Goal: Find specific page/section: Find specific page/section

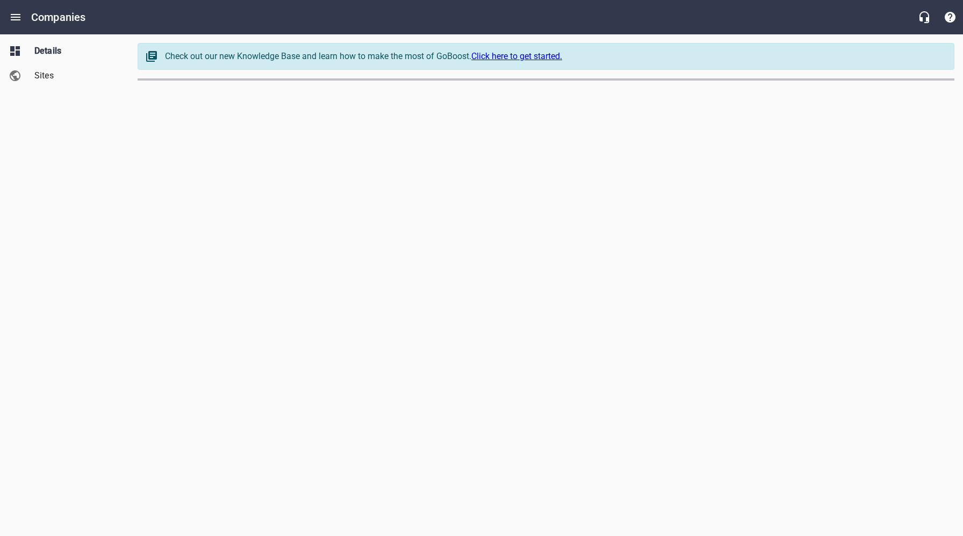
select select "[US_STATE]"
select select "5"
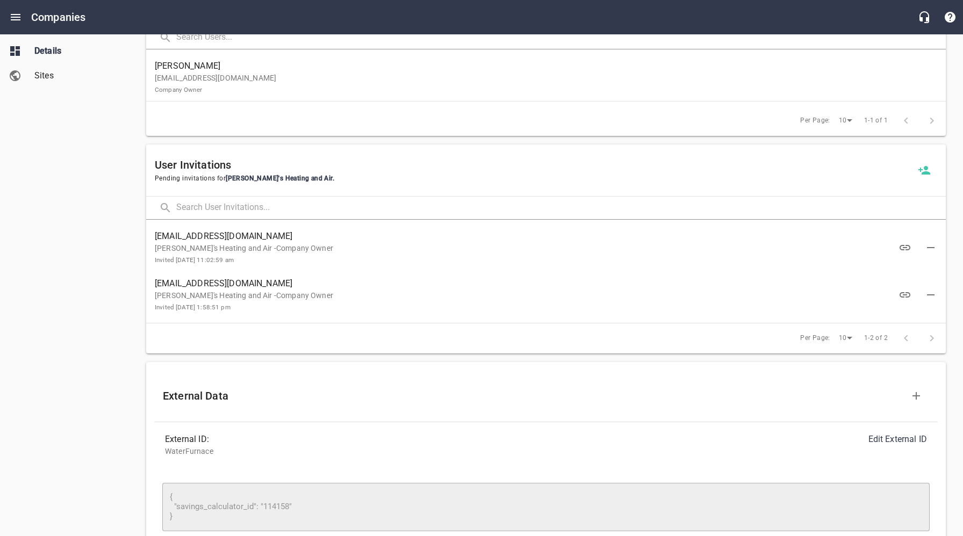
scroll to position [707, 0]
click at [286, 253] on p "[PERSON_NAME]'s Heating and Air -Company Owner Invited [DATE] 11:02:59 am" at bounding box center [537, 251] width 765 height 23
click at [225, 241] on p "[PERSON_NAME]'s Heating and Air -Company Owner Invited [DATE] 11:02:59 am" at bounding box center [537, 251] width 765 height 23
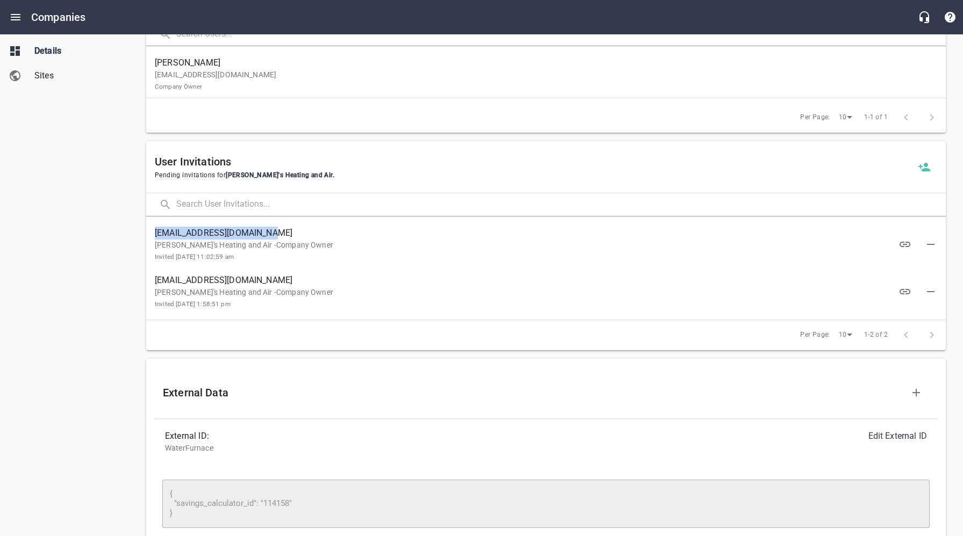
drag, startPoint x: 250, startPoint y: 232, endPoint x: 152, endPoint y: 234, distance: 98.9
click at [152, 232] on div "[EMAIL_ADDRESS][DOMAIN_NAME] Korschot's Heating and Air -Company Owner Invited …" at bounding box center [545, 244] width 799 height 47
copy span "[EMAIL_ADDRESS][DOMAIN_NAME]"
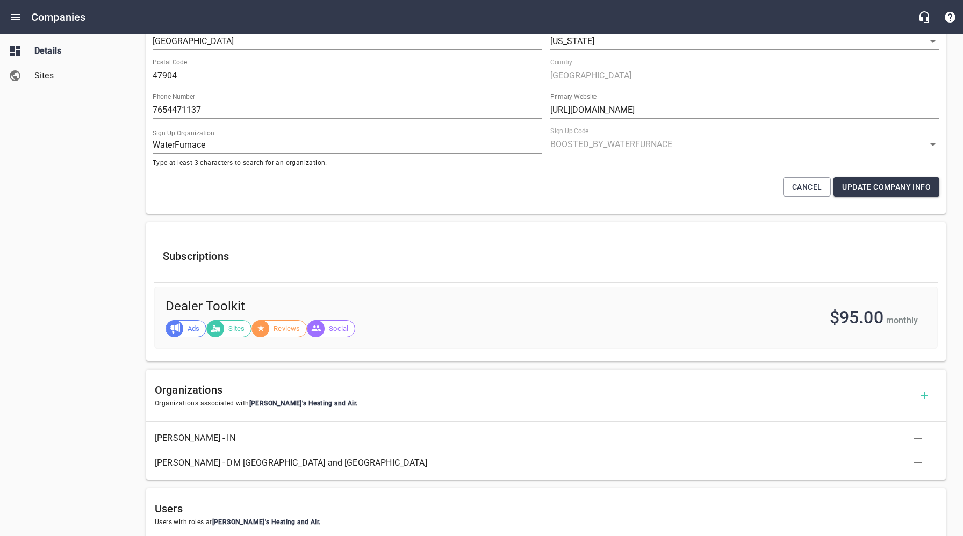
scroll to position [0, 0]
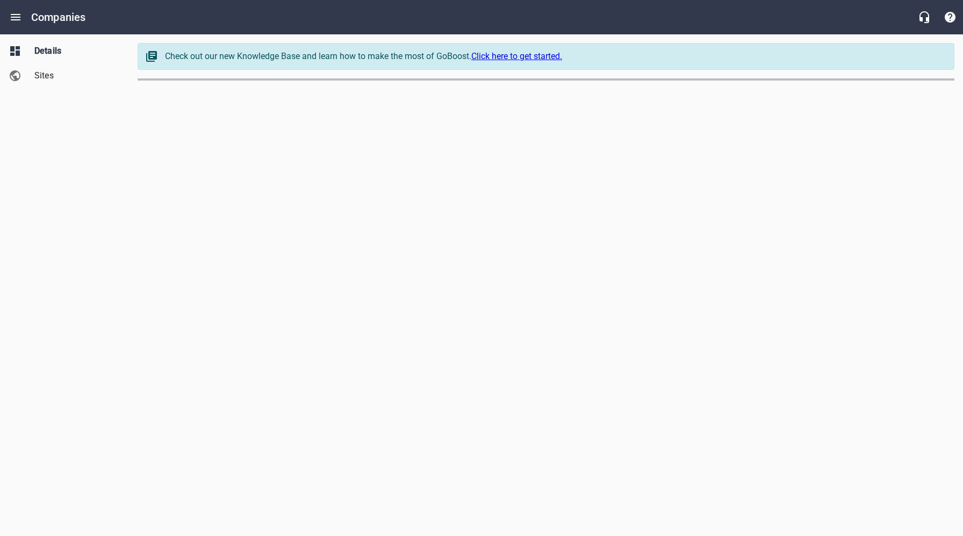
select select "[US_STATE]"
select select "5"
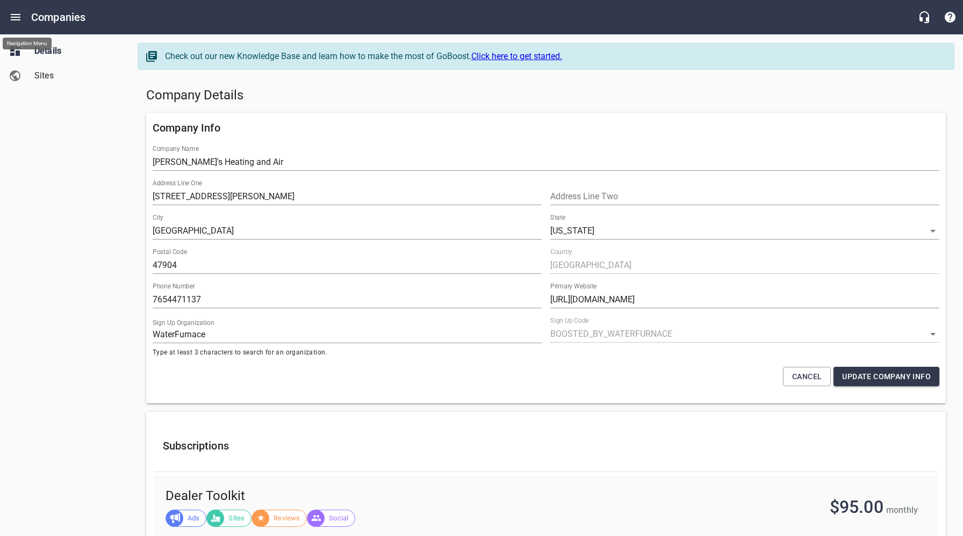
click at [18, 20] on icon "Open drawer" at bounding box center [16, 17] width 10 height 6
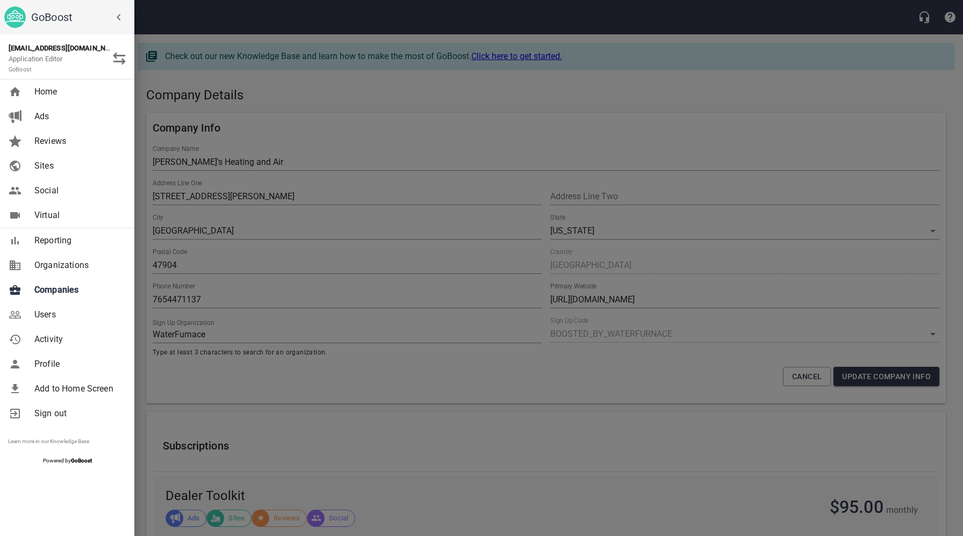
click at [64, 290] on span "Companies" at bounding box center [77, 290] width 87 height 13
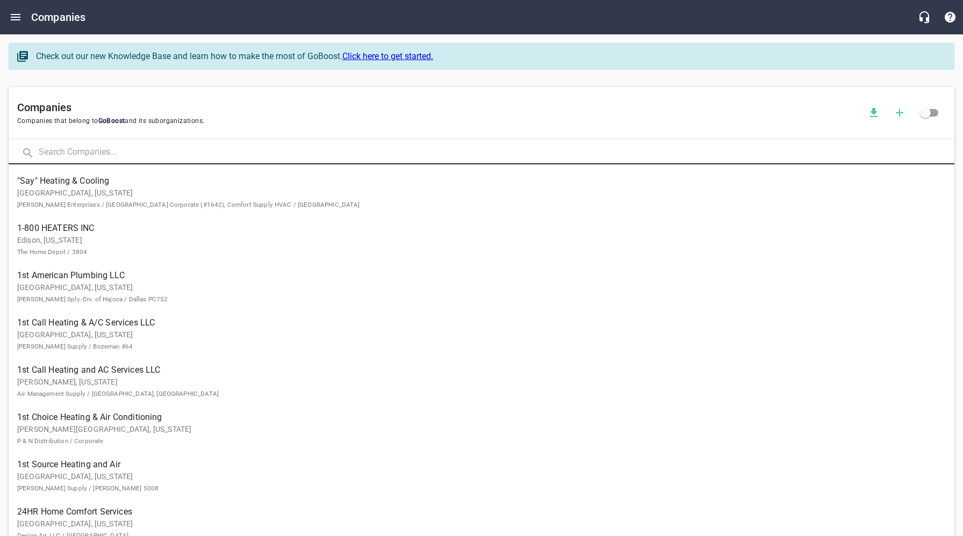
click at [153, 150] on input "text" at bounding box center [496, 152] width 915 height 23
click button at bounding box center [0, 0] width 0 height 0
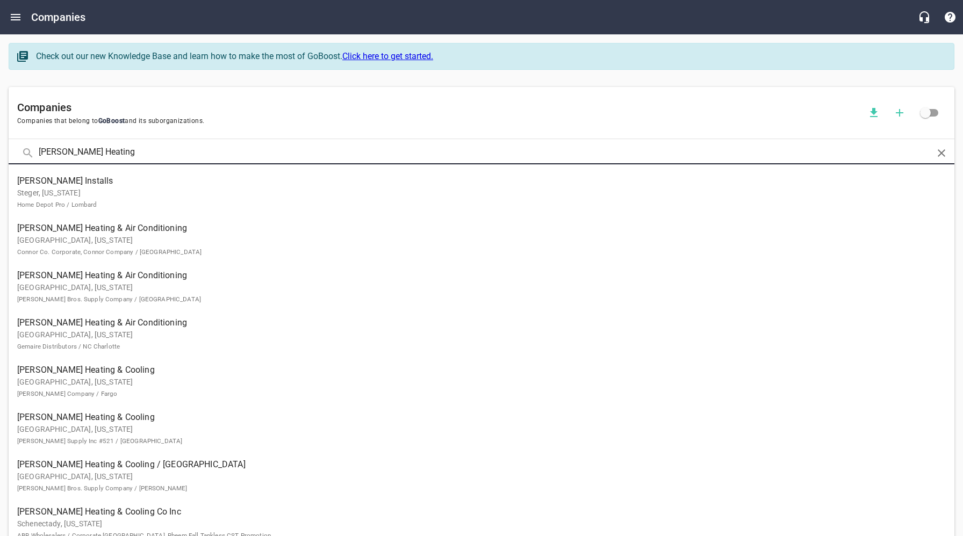
click button at bounding box center [0, 0] width 0 height 0
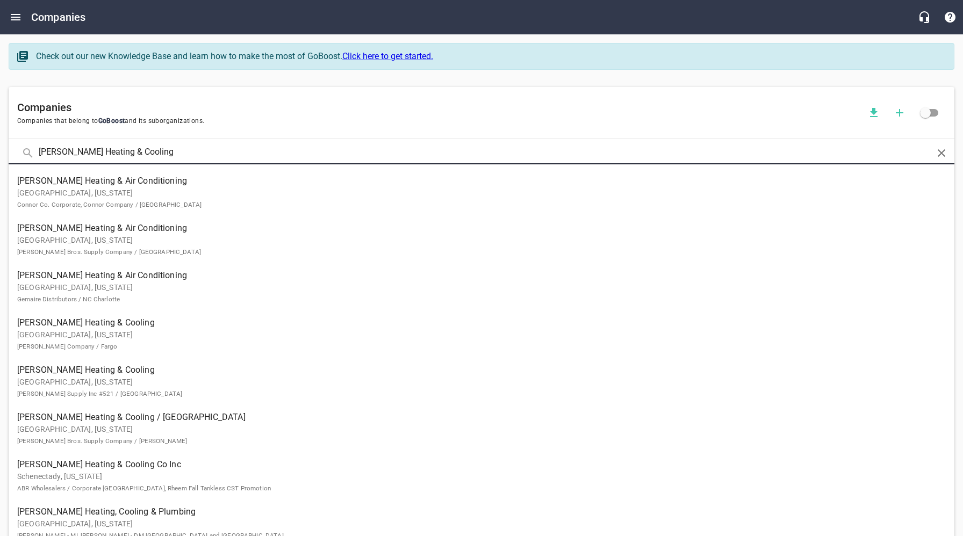
type input "Adams Heating & Cooling"
click button at bounding box center [0, 0] width 0 height 0
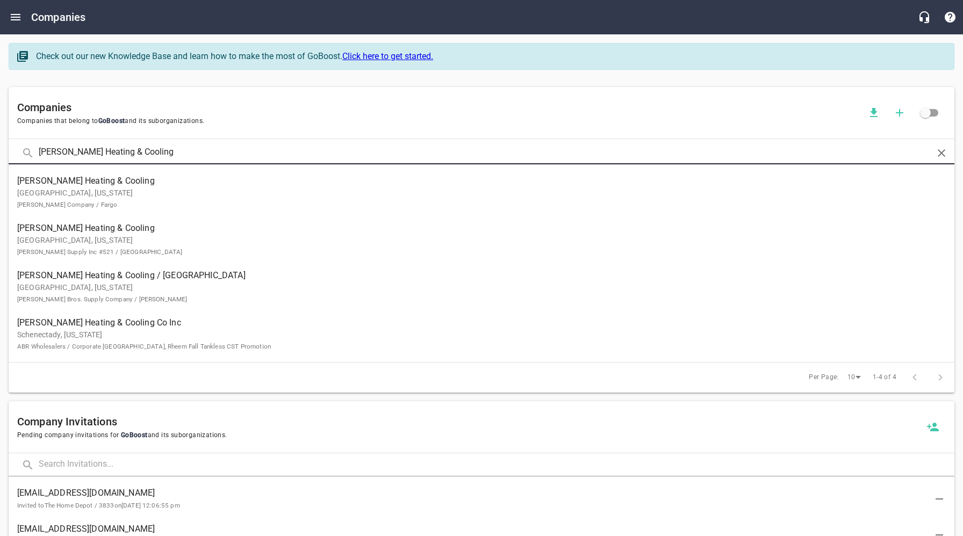
click at [98, 324] on span "Adams Heating & Cooling Co Inc" at bounding box center [472, 322] width 911 height 13
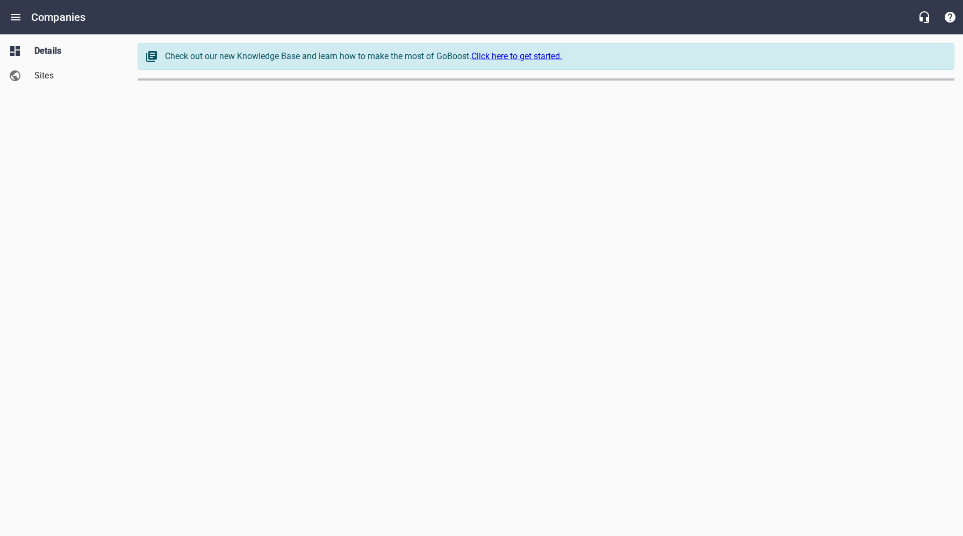
select select "[US_STATE]"
select select "62"
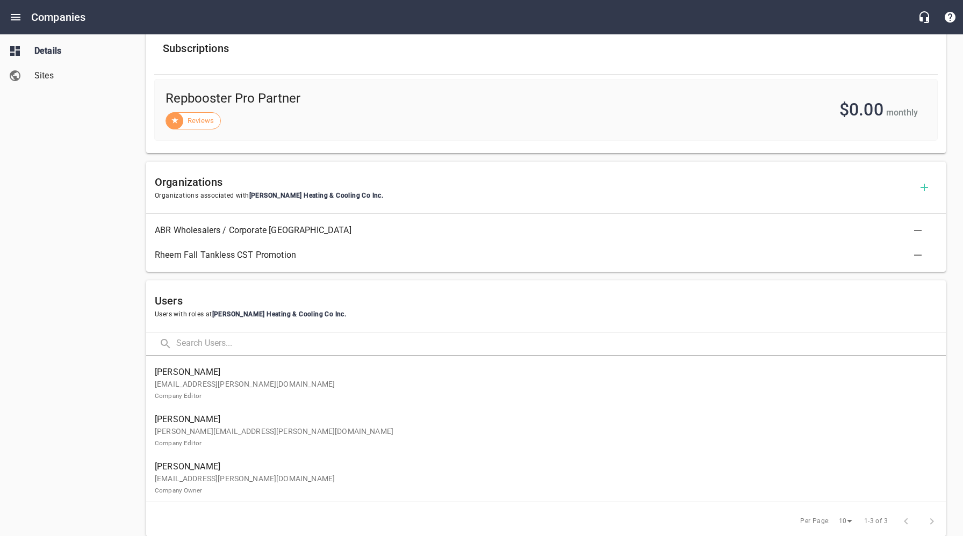
scroll to position [401, 0]
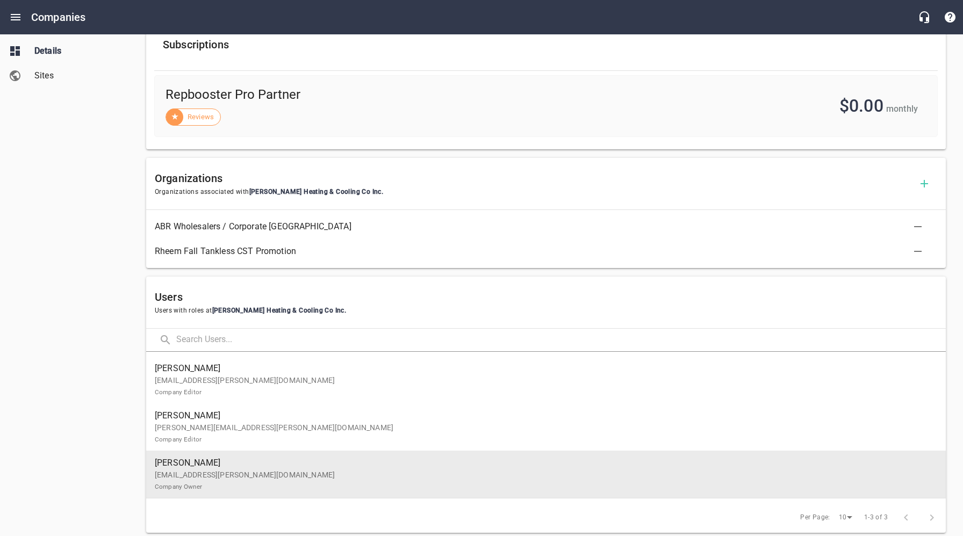
click at [204, 472] on p "josehphr@adams-heat.com Company Owner" at bounding box center [542, 481] width 774 height 23
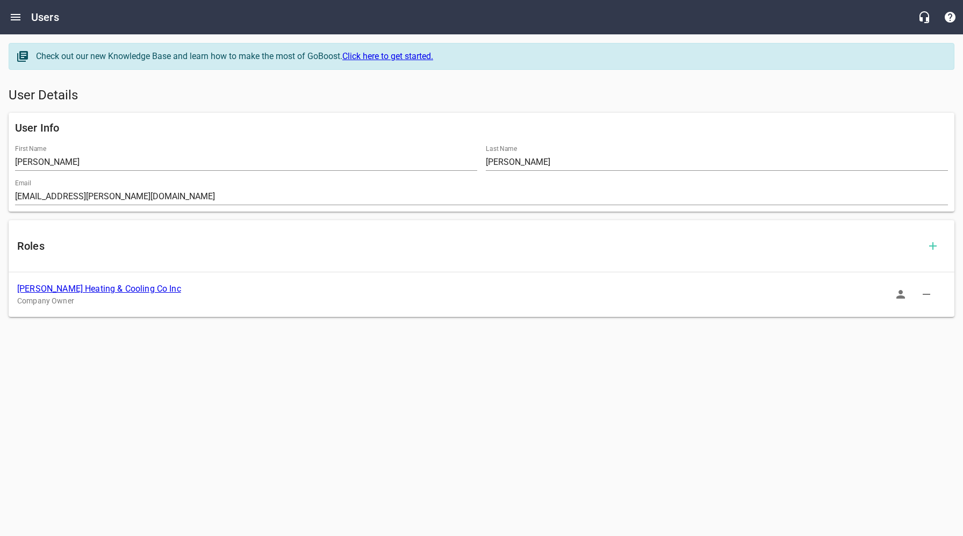
click at [899, 297] on icon "button" at bounding box center [900, 294] width 9 height 9
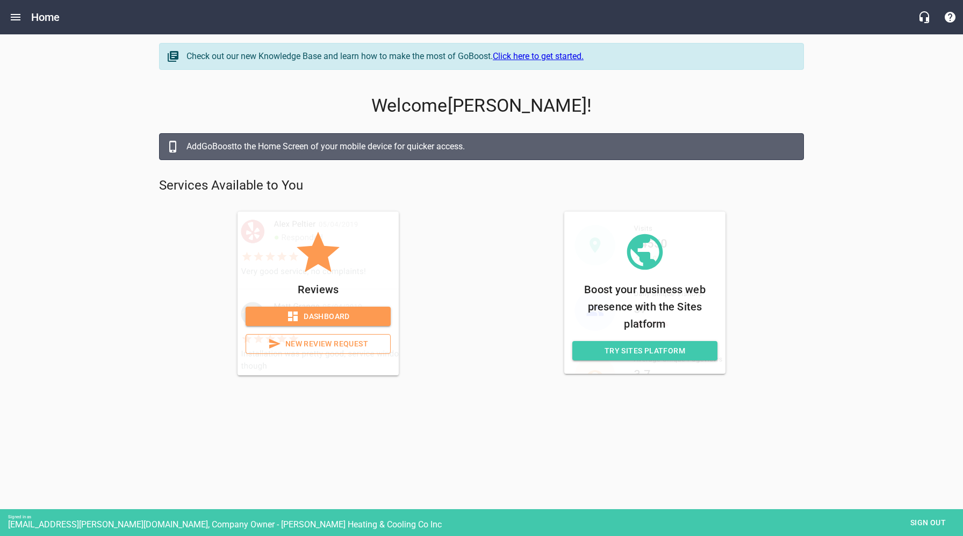
click at [318, 321] on span "Dashboard" at bounding box center [318, 316] width 128 height 13
